Goal: Information Seeking & Learning: Check status

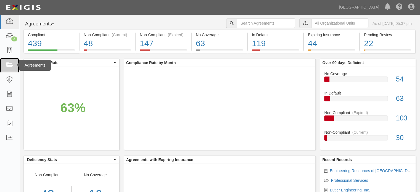
click at [13, 61] on link at bounding box center [9, 65] width 19 height 15
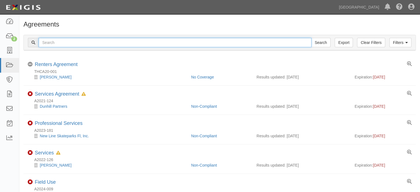
click at [53, 44] on input "text" at bounding box center [175, 42] width 273 height 9
type input "A2022-097"
click at [312, 38] on input "Search" at bounding box center [321, 42] width 19 height 9
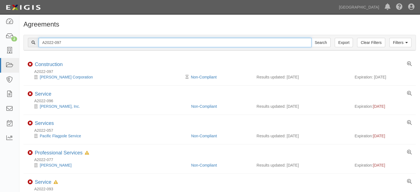
click at [81, 45] on input "A2022-097" at bounding box center [175, 42] width 273 height 9
type input "A2022-030"
click at [312, 38] on input "Search" at bounding box center [321, 42] width 19 height 9
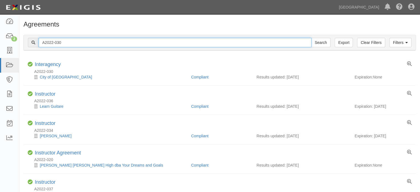
click at [81, 45] on input "A2022-030" at bounding box center [175, 42] width 273 height 9
type input "A2022-107"
click at [312, 38] on input "Search" at bounding box center [321, 42] width 19 height 9
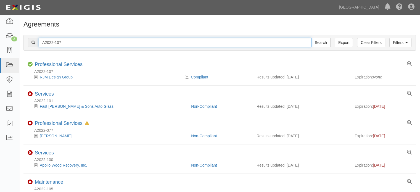
drag, startPoint x: 93, startPoint y: 38, endPoint x: 94, endPoint y: 44, distance: 5.9
click at [90, 44] on input "A2022-107" at bounding box center [175, 42] width 273 height 9
type input "A2023-161"
click at [312, 38] on input "Search" at bounding box center [321, 42] width 19 height 9
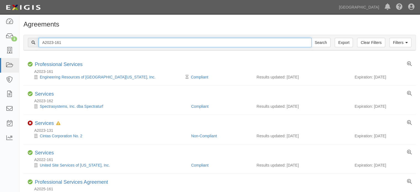
click at [148, 40] on input "A2023-161" at bounding box center [175, 42] width 273 height 9
type input "A2022-050"
click at [312, 38] on input "Search" at bounding box center [321, 42] width 19 height 9
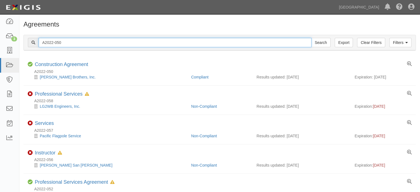
click at [90, 41] on input "A2022-050" at bounding box center [175, 42] width 273 height 9
type input "A2022-247"
click at [312, 38] on input "Search" at bounding box center [321, 42] width 19 height 9
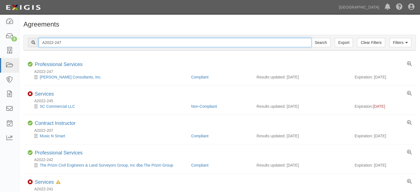
click at [108, 41] on input "A2022-247" at bounding box center [175, 42] width 273 height 9
type input "A2019-196"
click at [312, 38] on input "Search" at bounding box center [321, 42] width 19 height 9
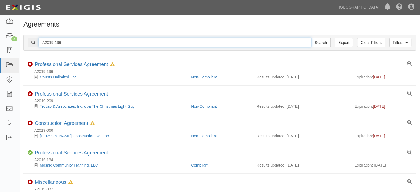
click at [140, 40] on input "A2019-196" at bounding box center [175, 42] width 273 height 9
drag, startPoint x: 51, startPoint y: 44, endPoint x: 96, endPoint y: 45, distance: 44.8
click at [84, 44] on input "A2019-196" at bounding box center [175, 42] width 273 height 9
type input "A2020-045"
click at [312, 38] on input "Search" at bounding box center [321, 42] width 19 height 9
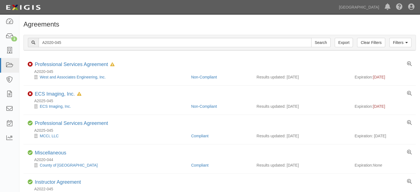
click at [139, 39] on input "A2020-045" at bounding box center [175, 42] width 273 height 9
drag, startPoint x: 50, startPoint y: 41, endPoint x: 116, endPoint y: 38, distance: 66.2
click at [116, 38] on input "A2020-045" at bounding box center [175, 42] width 273 height 9
type input "A2023-062"
click at [312, 38] on input "Search" at bounding box center [321, 42] width 19 height 9
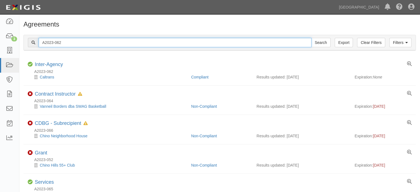
drag, startPoint x: 53, startPoint y: 41, endPoint x: 104, endPoint y: 41, distance: 50.9
click at [104, 41] on input "A2023-062" at bounding box center [175, 42] width 273 height 9
type input "A2023-138"
click at [312, 38] on input "Search" at bounding box center [321, 42] width 19 height 9
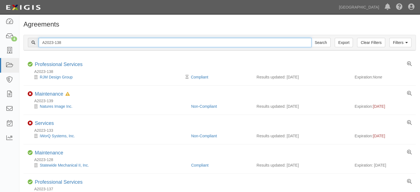
click at [107, 46] on input "A2023-138" at bounding box center [175, 42] width 273 height 9
type input "A2023-237"
click at [312, 38] on input "Search" at bounding box center [321, 42] width 19 height 9
click at [143, 40] on input "A2023-237" at bounding box center [175, 42] width 273 height 9
type input "A2024-052"
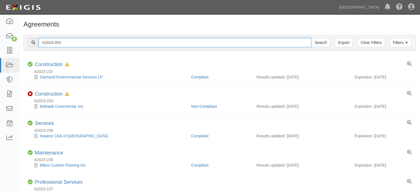
click at [312, 38] on input "Search" at bounding box center [321, 42] width 19 height 9
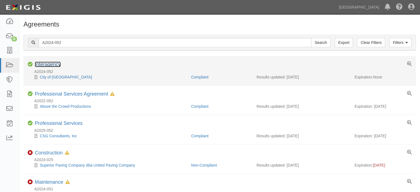
click at [59, 66] on link "Interagency" at bounding box center [48, 65] width 26 height 6
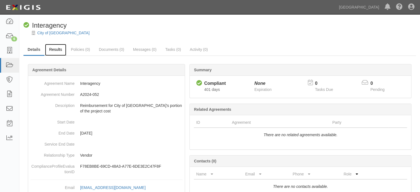
click at [55, 49] on link "Results" at bounding box center [55, 50] width 21 height 12
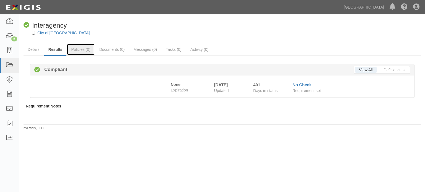
click at [90, 53] on link "Policies (0)" at bounding box center [80, 49] width 27 height 11
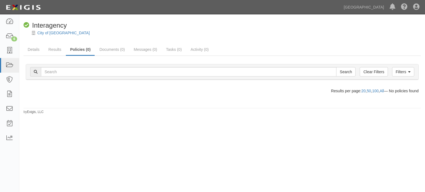
click at [116, 50] on link "Documents (0)" at bounding box center [112, 49] width 34 height 11
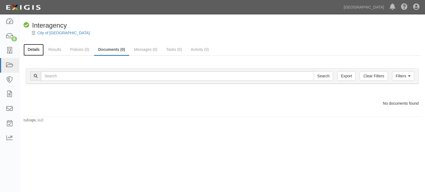
click at [35, 49] on link "Details" at bounding box center [33, 50] width 20 height 12
